Goal: Check status

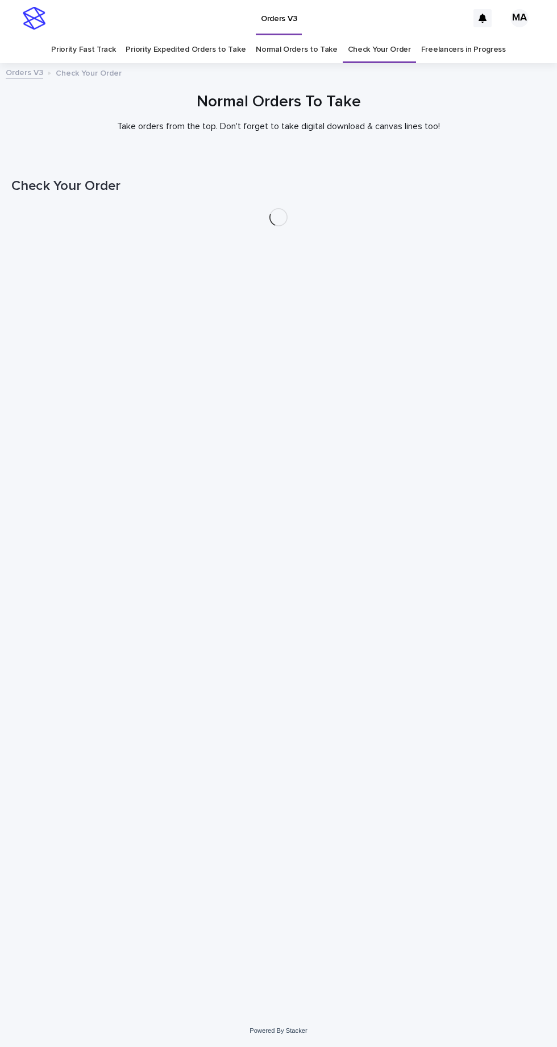
scroll to position [36, 0]
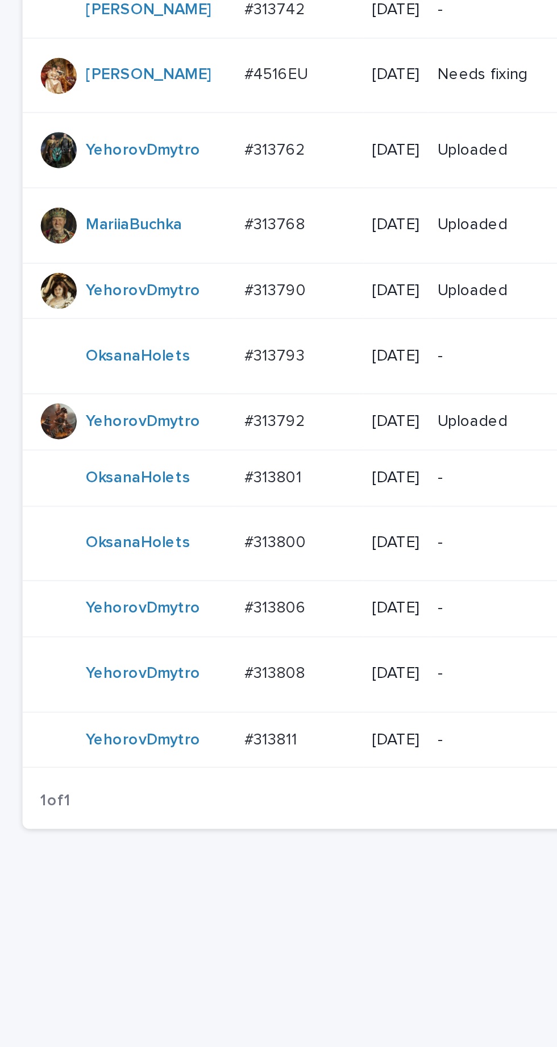
click at [247, 851] on p "-" at bounding box center [246, 847] width 51 height 10
click at [253, 785] on p "-" at bounding box center [246, 780] width 51 height 10
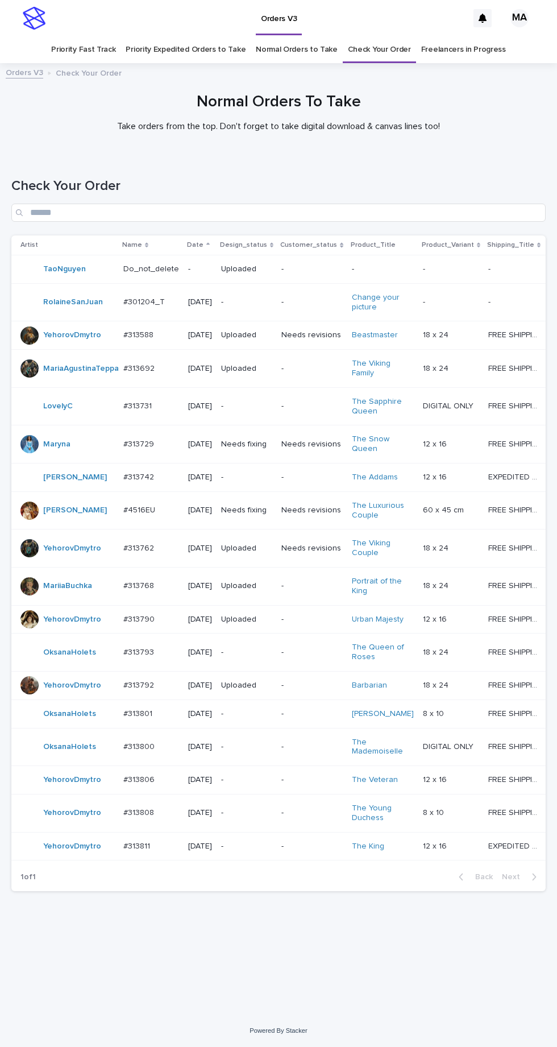
click at [262, 752] on p "-" at bounding box center [246, 747] width 51 height 10
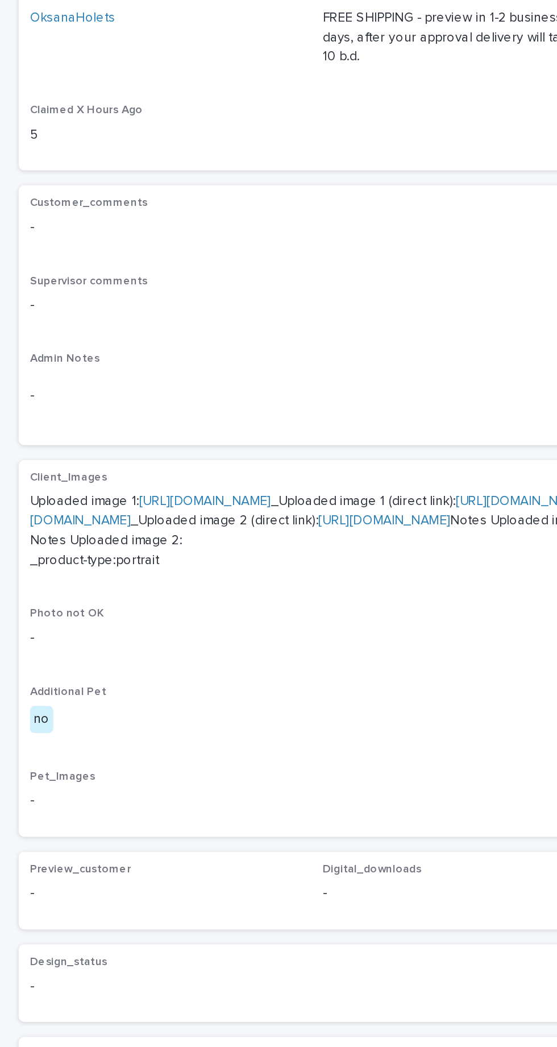
scroll to position [3, 0]
